Goal: Task Accomplishment & Management: Manage account settings

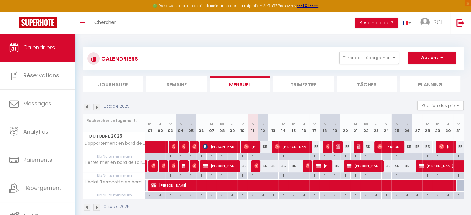
click at [95, 105] on img at bounding box center [96, 107] width 7 height 7
select select
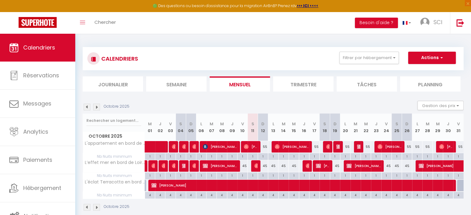
select select
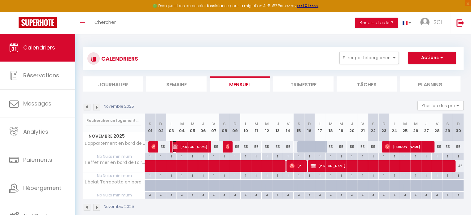
click at [188, 146] on span "[PERSON_NAME]" at bounding box center [190, 147] width 35 height 12
select select "OK"
select select "KO"
select select "0"
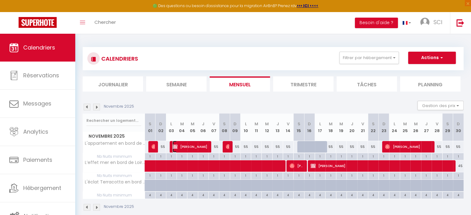
select select "1"
select select
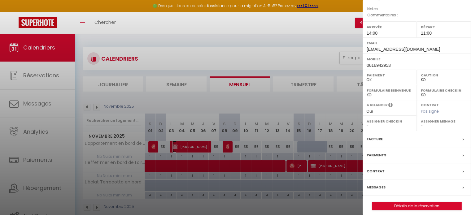
scroll to position [78, 0]
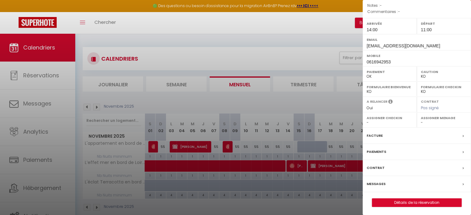
click at [391, 141] on div "Facture" at bounding box center [417, 136] width 108 height 16
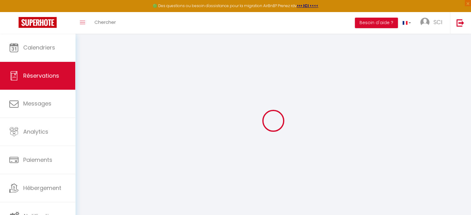
select select
checkbox input "false"
select index
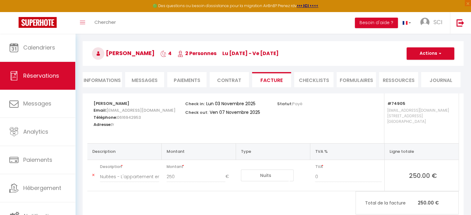
scroll to position [31, 0]
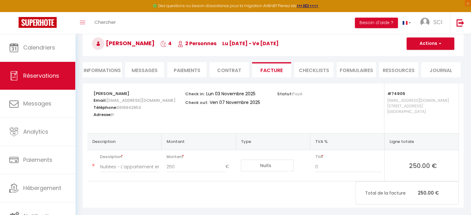
click at [146, 73] on span "Messages" at bounding box center [145, 70] width 26 height 7
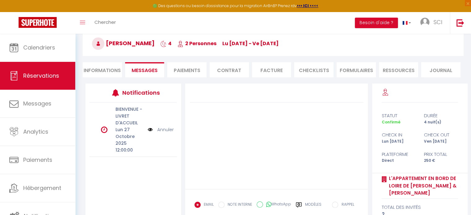
scroll to position [62, 0]
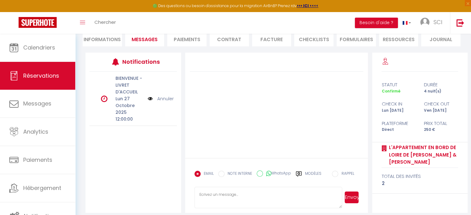
click at [223, 174] on input "NOTE INTERNE" at bounding box center [221, 174] width 6 height 6
radio input "true"
radio input "false"
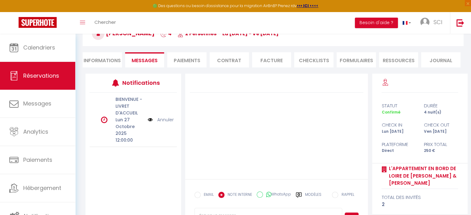
scroll to position [31, 0]
